Goal: Find specific page/section: Find specific page/section

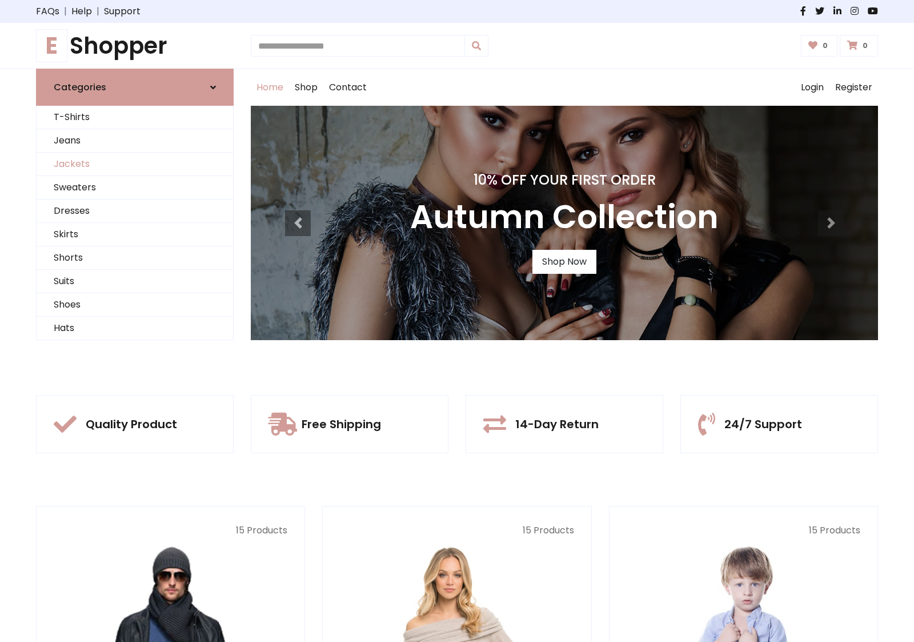
click at [135, 164] on link "Jackets" at bounding box center [135, 164] width 197 height 23
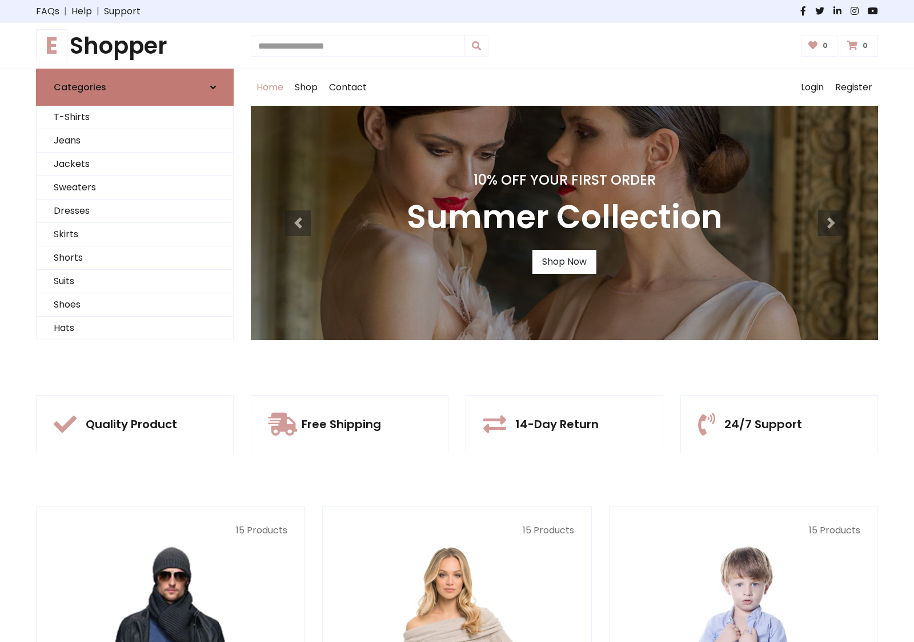
click at [135, 87] on link "Categories" at bounding box center [135, 87] width 198 height 37
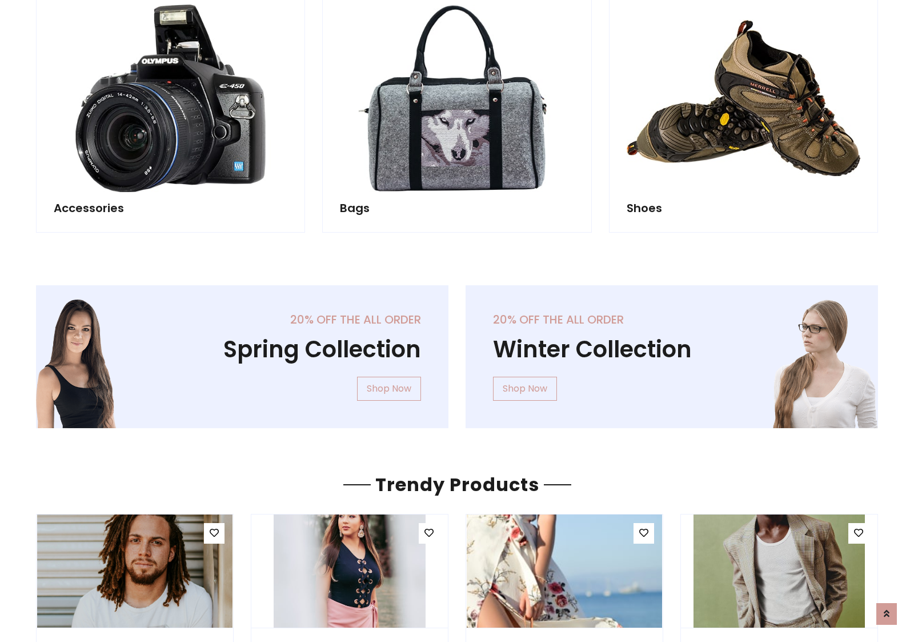
scroll to position [1068, 0]
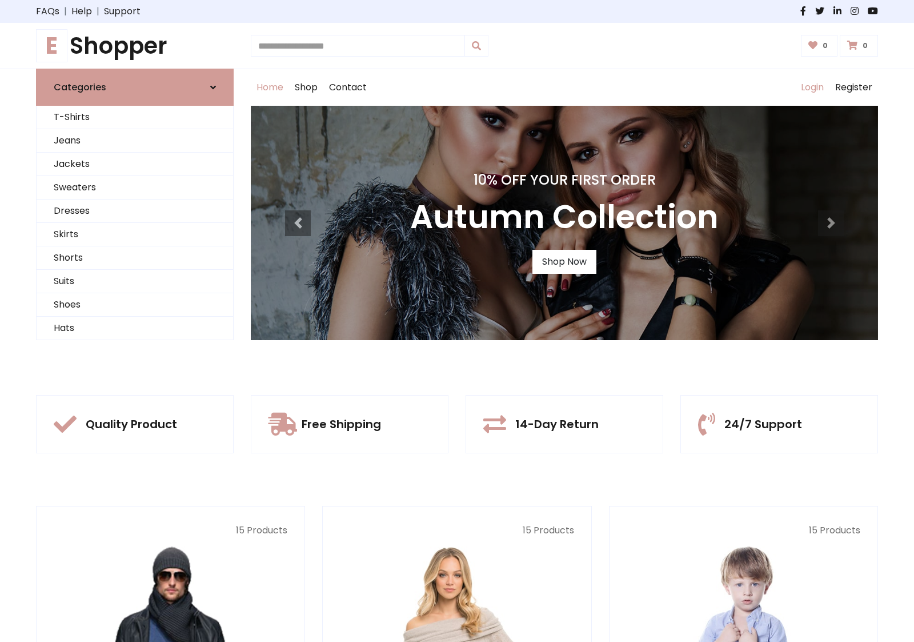
click at [812, 87] on link "Login" at bounding box center [812, 87] width 34 height 37
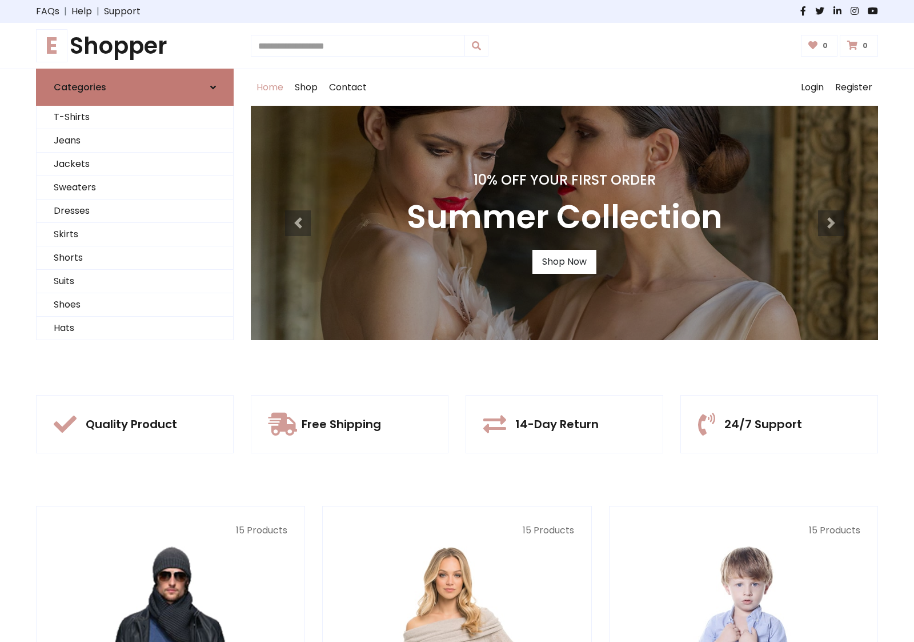
click at [213, 87] on icon at bounding box center [213, 87] width 6 height 9
